Goal: Find specific page/section: Find specific page/section

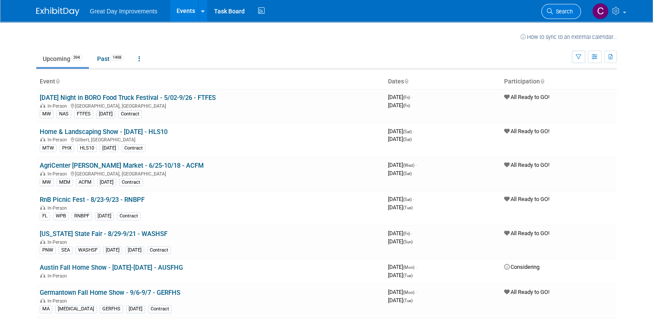
click at [561, 6] on link "Search" at bounding box center [561, 11] width 40 height 15
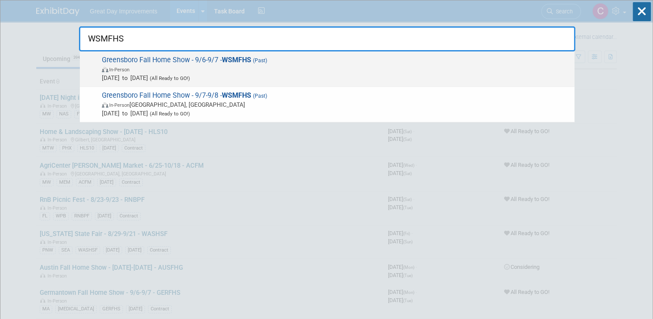
type input "WSMFHS"
click at [137, 64] on span "Greensboro Fall Home Show - 9/6-9/7 - WSMFHS (Past) In-Person [DATE] to [DATE] …" at bounding box center [334, 69] width 471 height 26
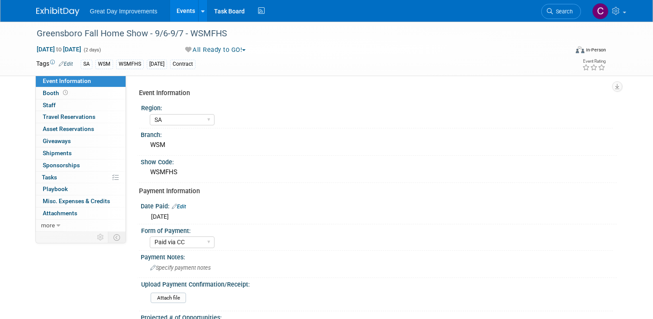
select select "SA"
select select "Paid via CC"
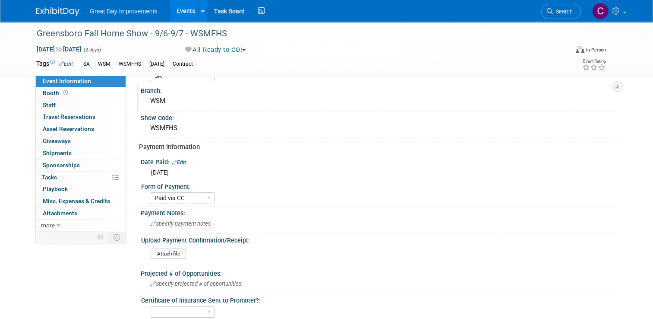
scroll to position [29, 0]
